Goal: Find specific page/section: Find specific page/section

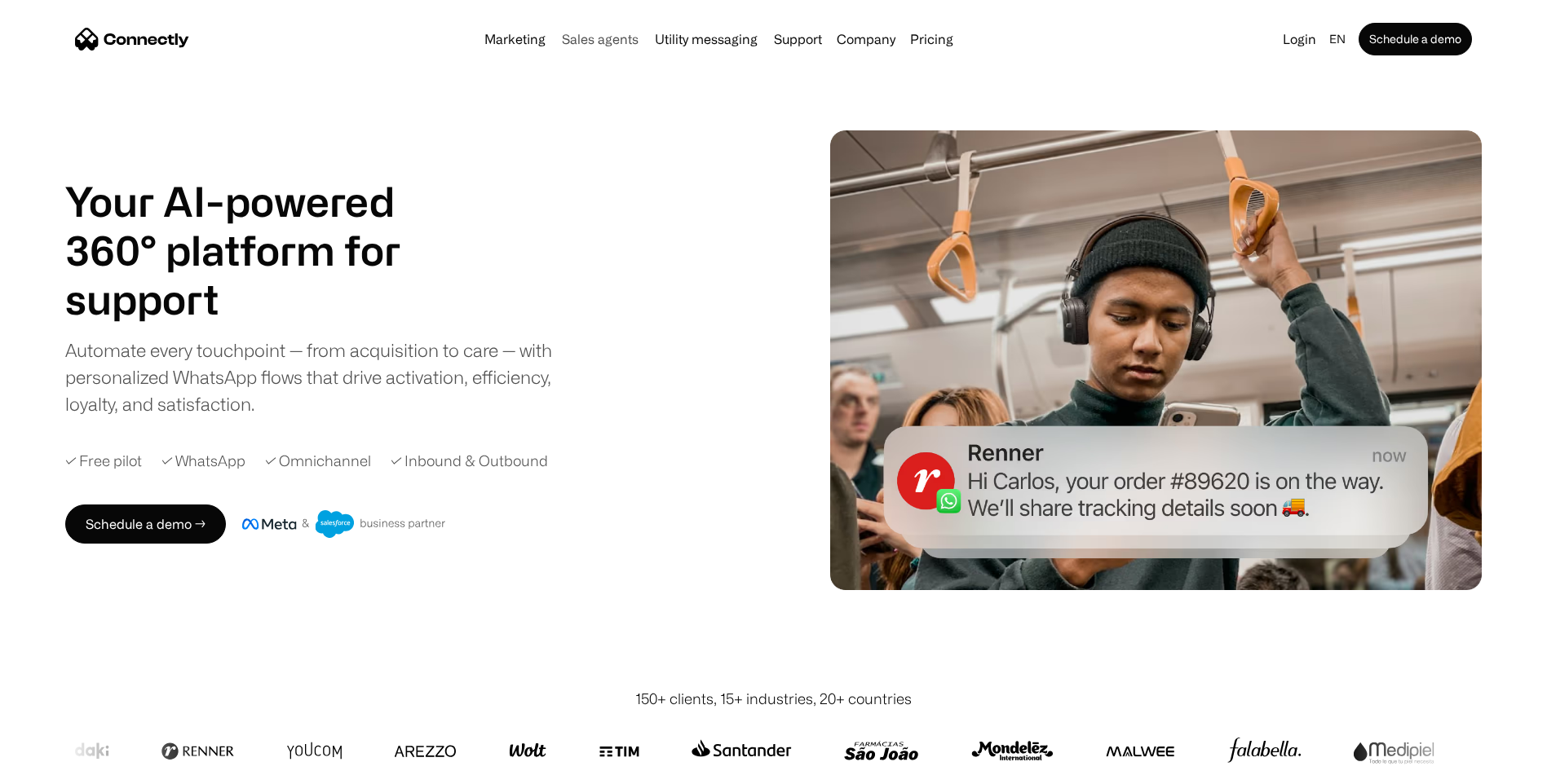
click at [589, 40] on link "Sales agents" at bounding box center [600, 39] width 90 height 13
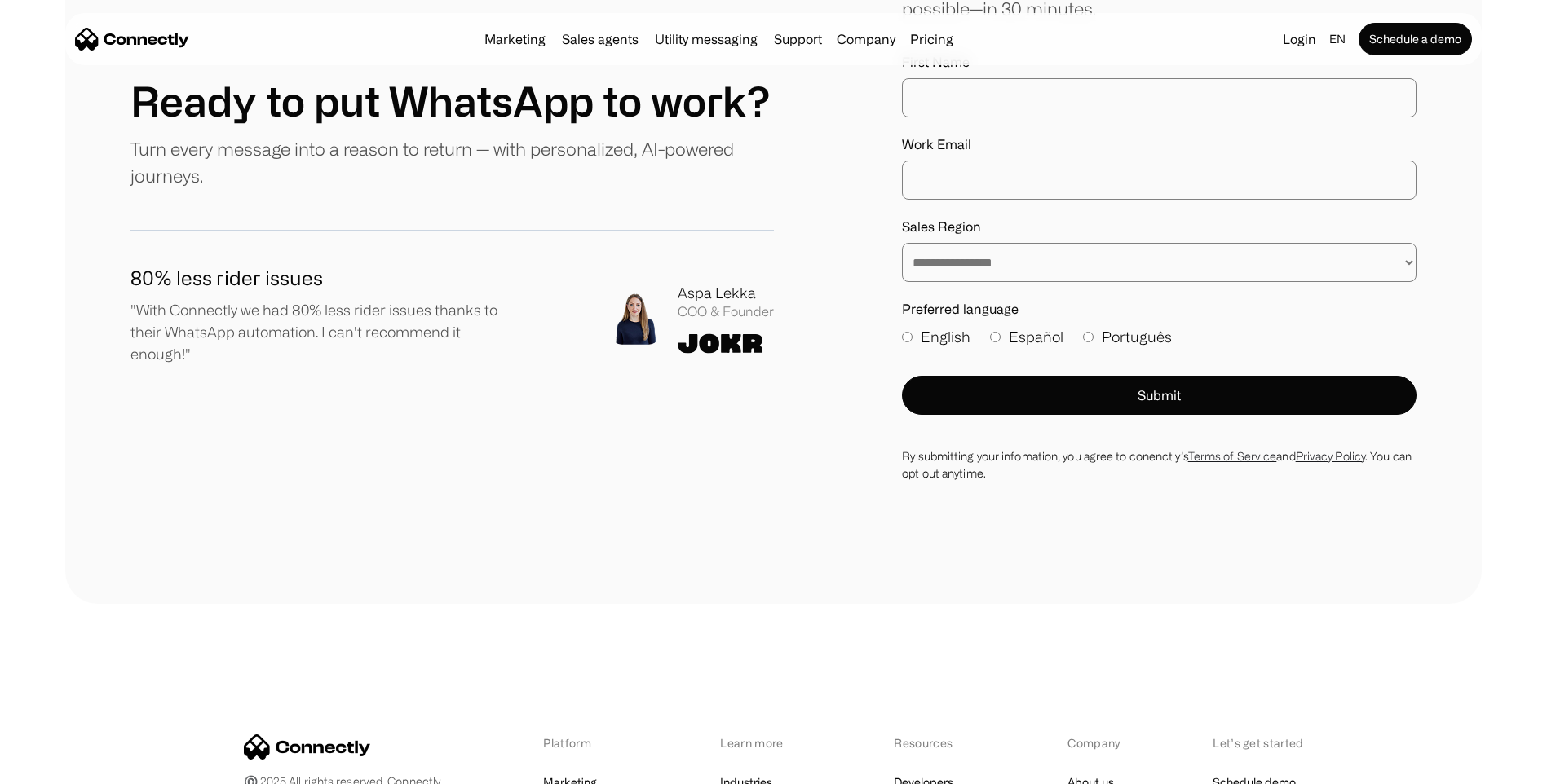
scroll to position [4635, 0]
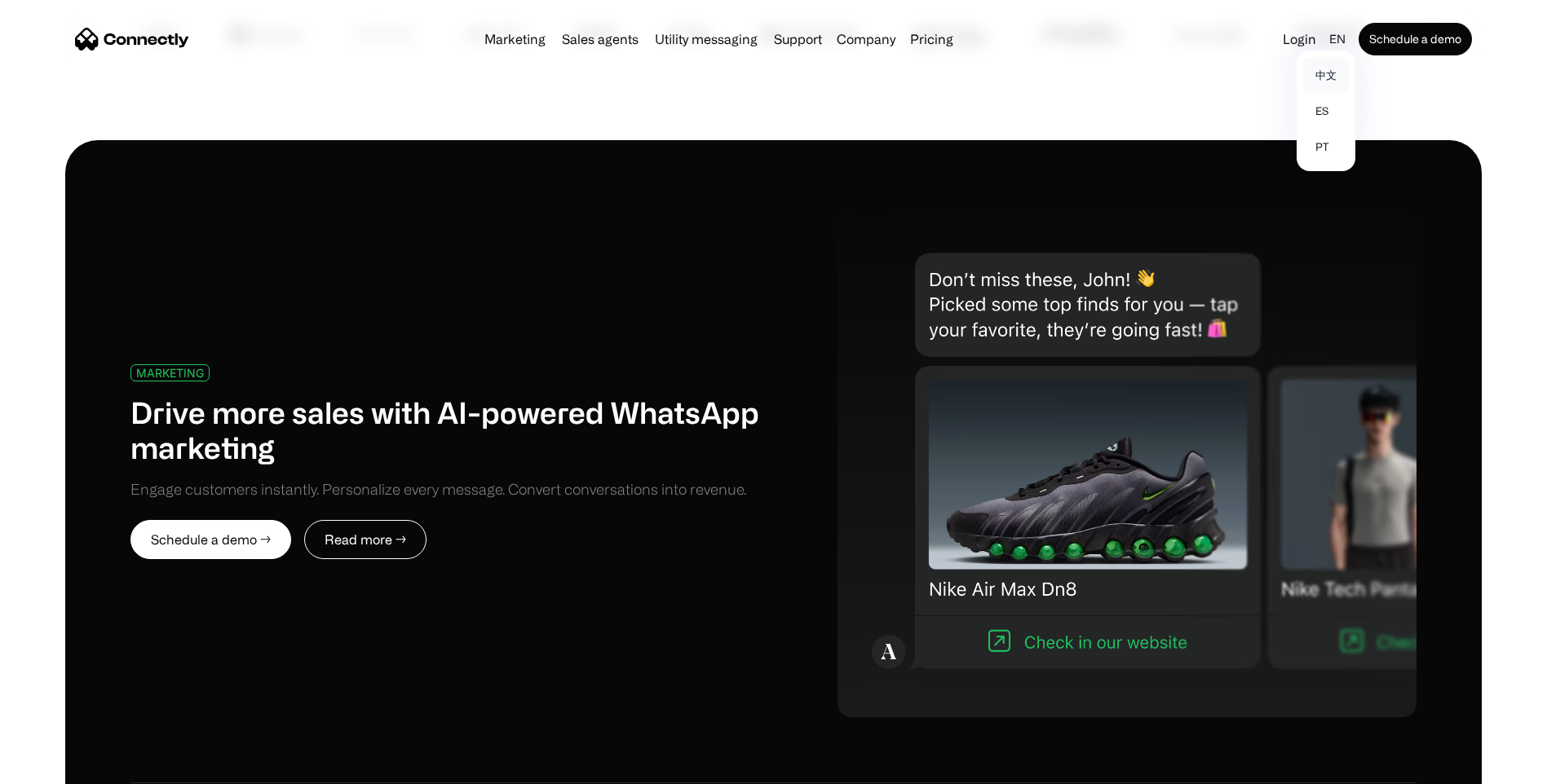
scroll to position [489, 0]
